Goal: Go to known website: Access a specific website the user already knows

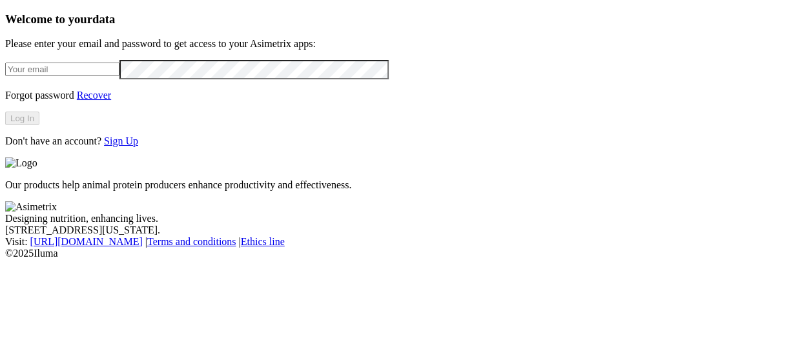
click at [75, 68] on input "email" at bounding box center [62, 70] width 114 height 14
type input "[PERSON_NAME][EMAIL_ADDRESS][PERSON_NAME][DOMAIN_NAME]"
click at [39, 125] on button "Log In" at bounding box center [22, 119] width 34 height 14
